Goal: Check status: Check status

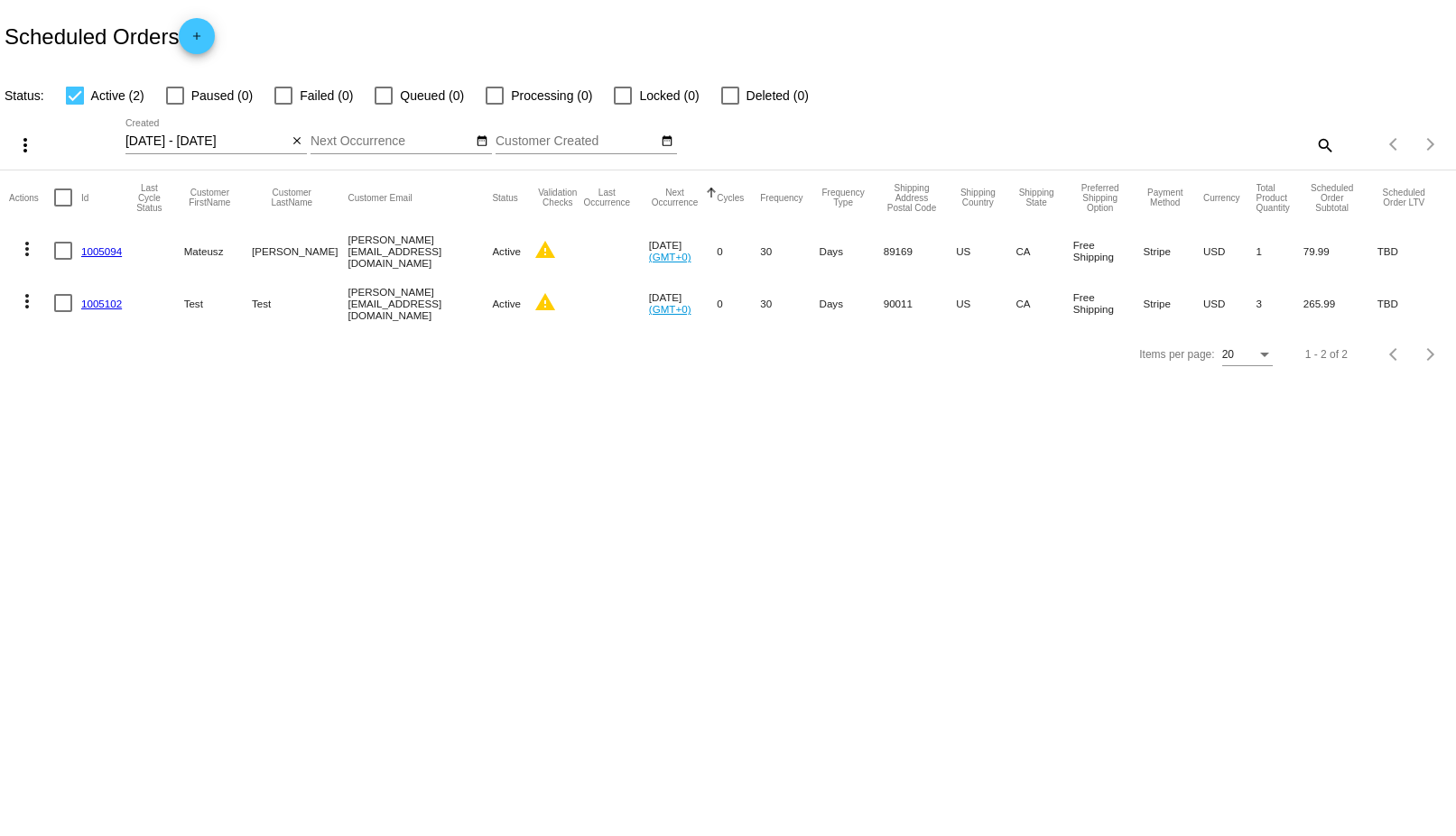
click at [24, 243] on mat-icon "more_vert" at bounding box center [28, 250] width 22 height 22
click at [454, 356] on div at bounding box center [728, 418] width 1456 height 836
click at [216, 142] on input "[DATE] - [DATE]" at bounding box center [207, 141] width 162 height 15
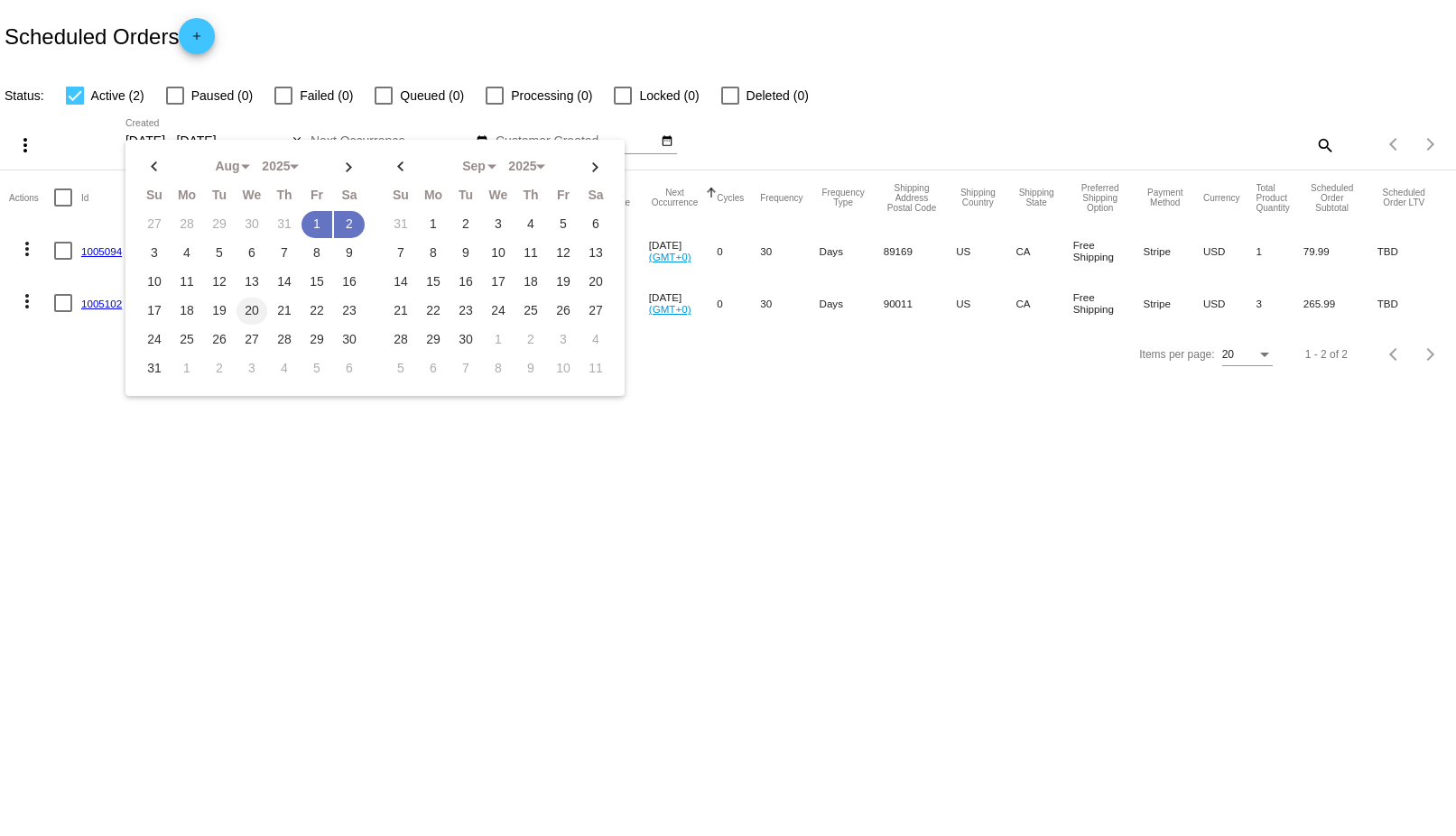
click at [255, 307] on td "20" at bounding box center [252, 310] width 30 height 27
click at [291, 308] on td "21" at bounding box center [284, 310] width 30 height 27
type input "[DATE] - [DATE]"
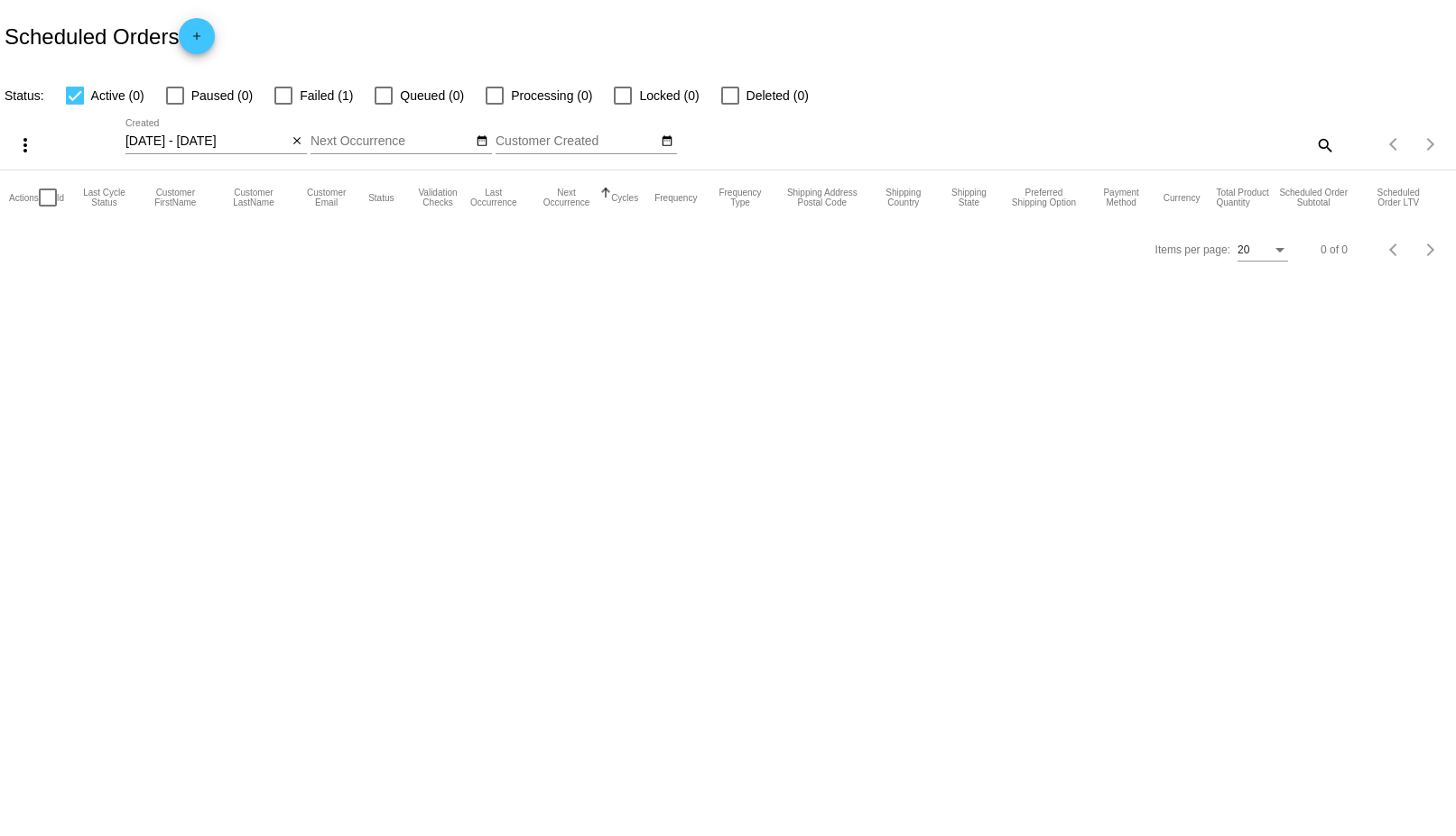
click at [292, 99] on div at bounding box center [284, 95] width 18 height 18
click at [284, 105] on input "Failed (1)" at bounding box center [283, 105] width 1 height 1
checkbox input "true"
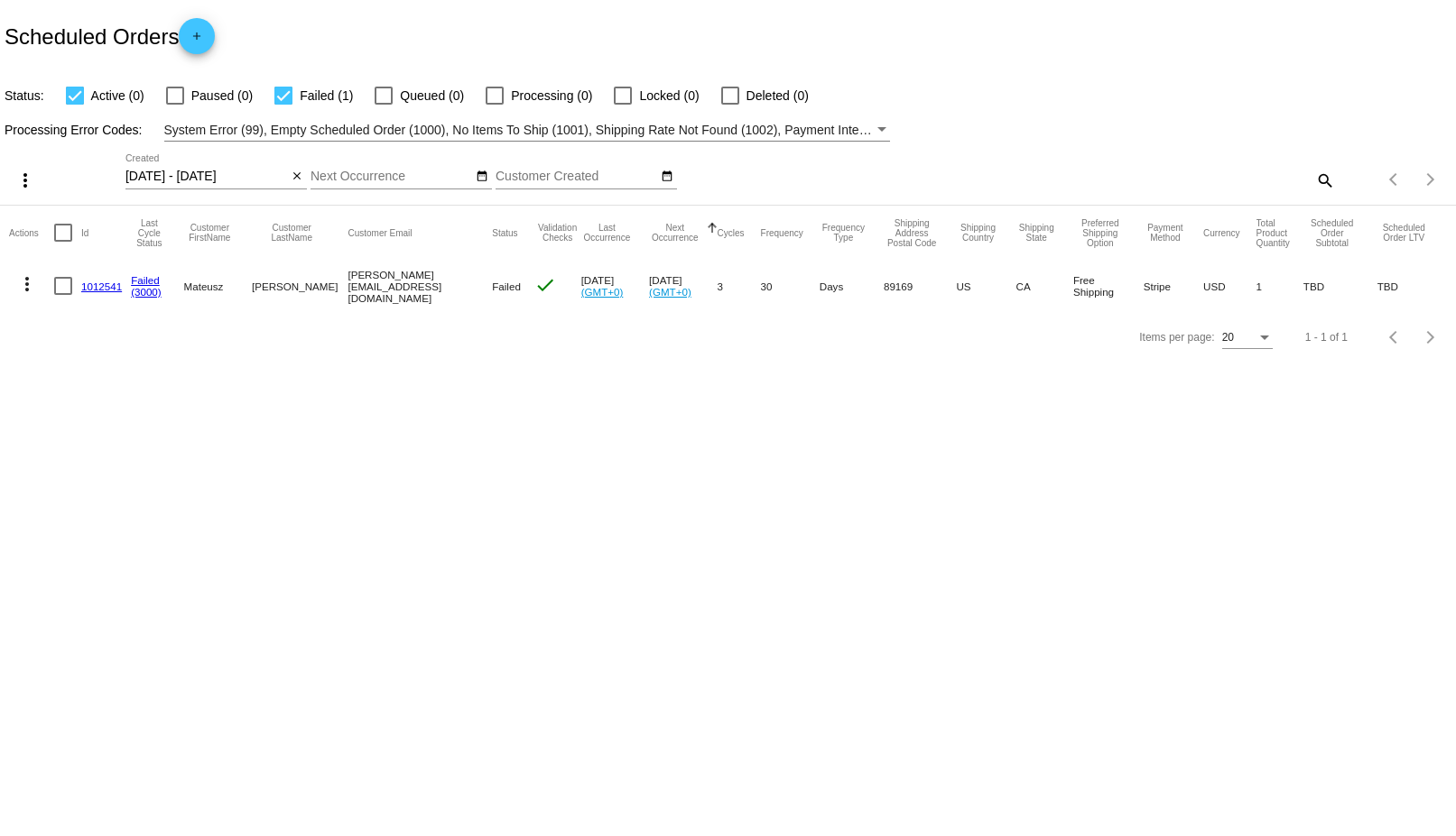
click at [28, 282] on mat-icon "more_vert" at bounding box center [28, 284] width 22 height 22
click at [115, 371] on span "View Cycles History" at bounding box center [118, 371] width 111 height 15
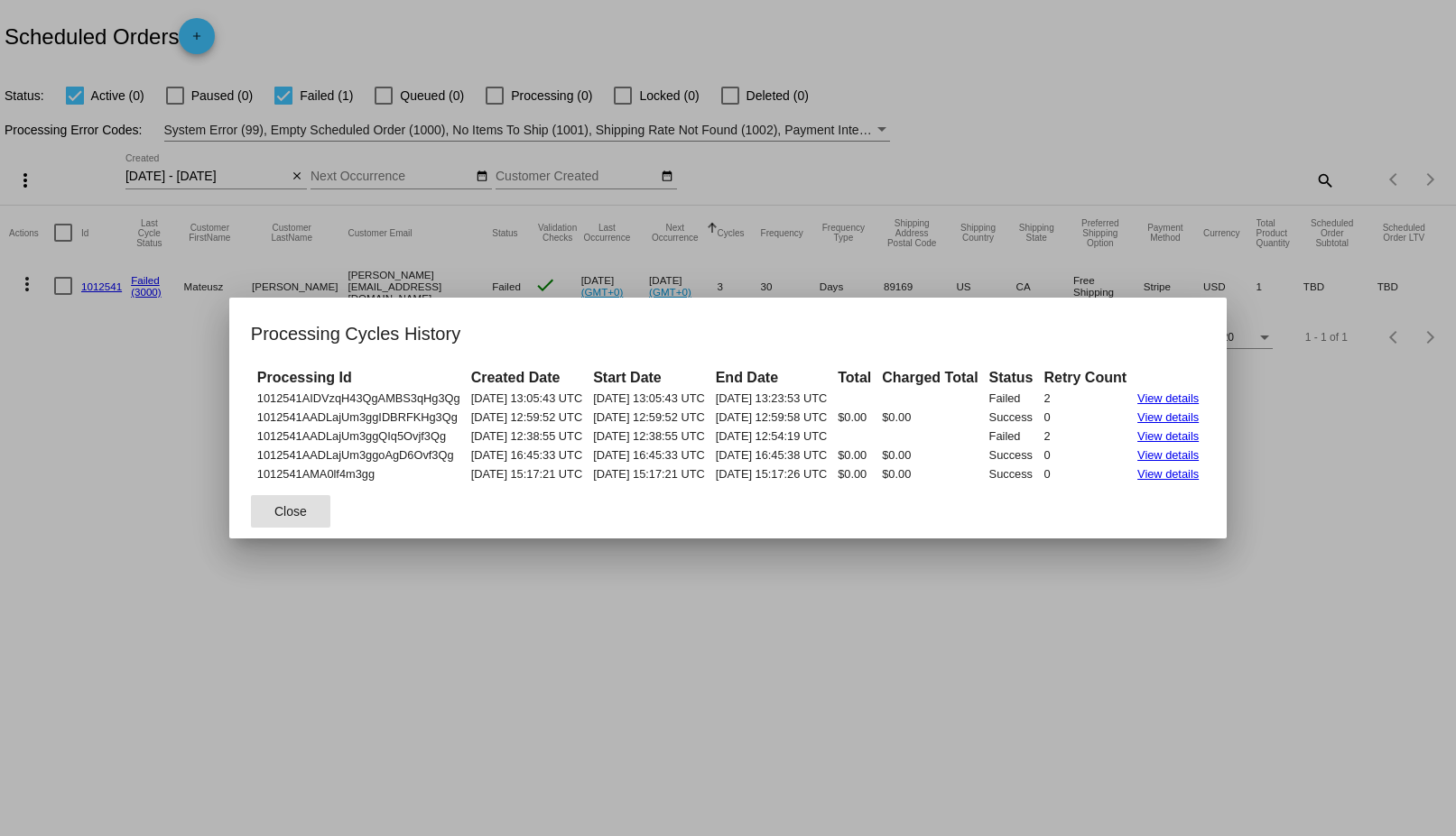
click at [1198, 396] on link "View details" at bounding box center [1168, 398] width 62 height 14
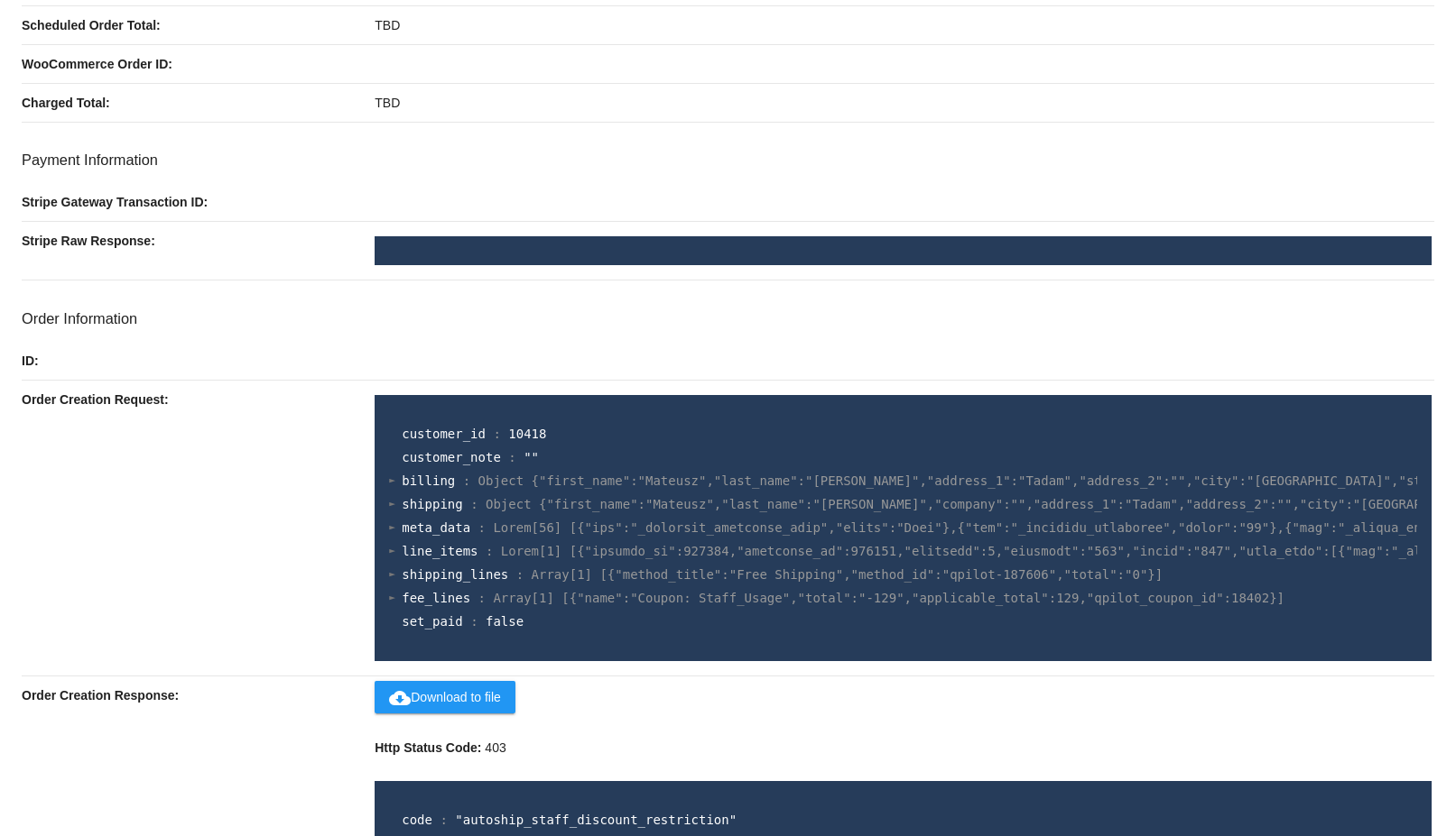
scroll to position [440, 0]
